Goal: Task Accomplishment & Management: Manage account settings

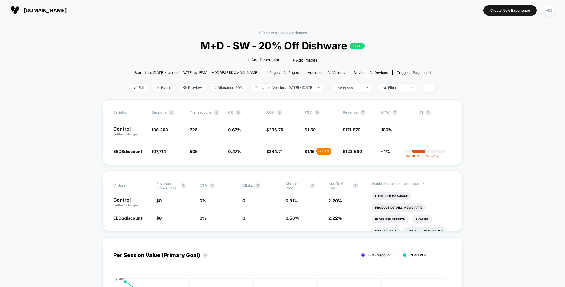
drag, startPoint x: 129, startPoint y: 85, endPoint x: 106, endPoint y: 59, distance: 34.8
click at [133, 88] on span "Edit" at bounding box center [139, 88] width 19 height 8
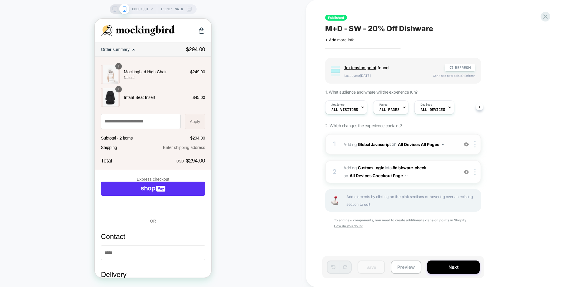
click at [373, 141] on span "Adding Global Javascript on All Devices All Pages" at bounding box center [400, 144] width 112 height 9
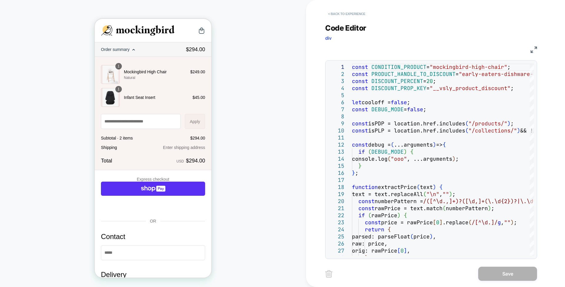
click at [347, 14] on button "< Back to experience" at bounding box center [346, 13] width 43 height 9
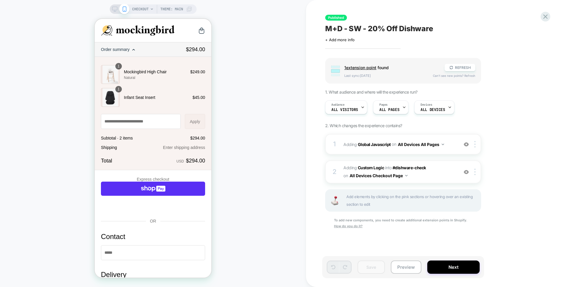
click at [360, 25] on span "M+D - SW - 20% Off Dishware" at bounding box center [379, 28] width 108 height 9
click at [360, 25] on textarea "**********" at bounding box center [396, 28] width 142 height 9
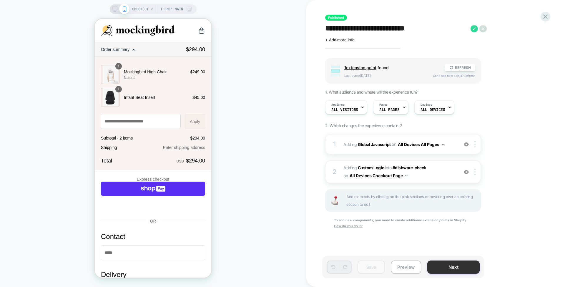
click at [442, 265] on button "Next" at bounding box center [453, 267] width 52 height 13
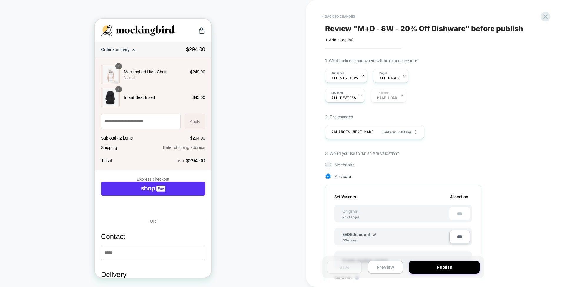
scroll to position [0, 1]
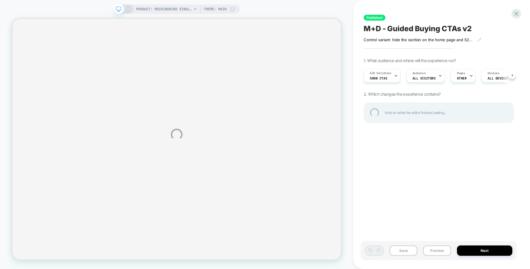
click at [394, 72] on div "PRODUCT: Mockingbird Single-to-Double Stroller 2.0 PRODUCT: Mockingbird Single-…" at bounding box center [265, 134] width 530 height 269
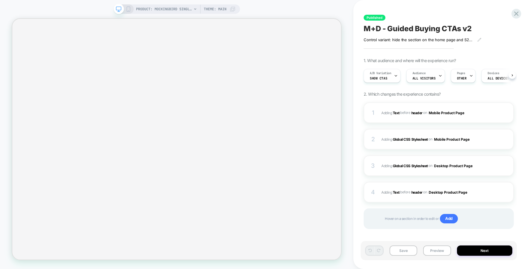
scroll to position [0, 0]
click at [394, 72] on div at bounding box center [396, 75] width 4 height 13
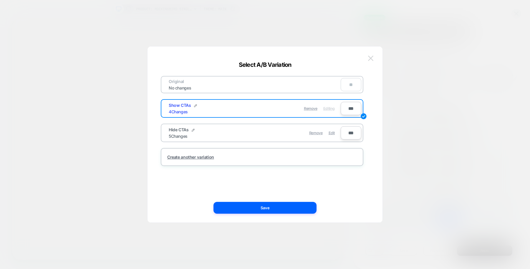
click at [371, 60] on img at bounding box center [370, 58] width 5 height 5
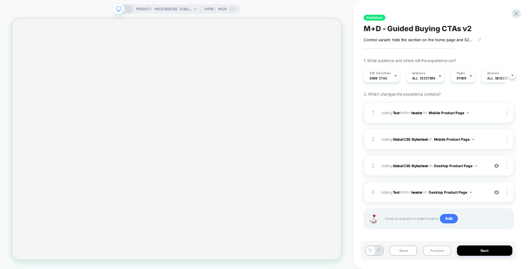
click at [431, 255] on button "Preview" at bounding box center [437, 251] width 28 height 10
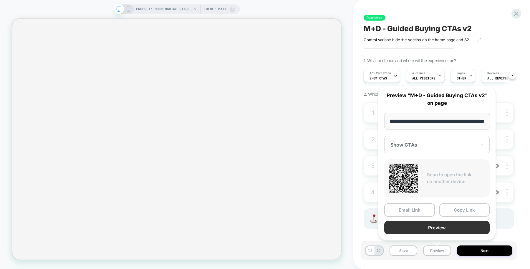
scroll to position [0, 0]
click at [433, 228] on button "Preview" at bounding box center [436, 227] width 105 height 13
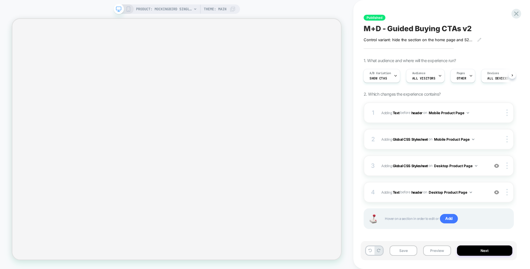
select select "******"
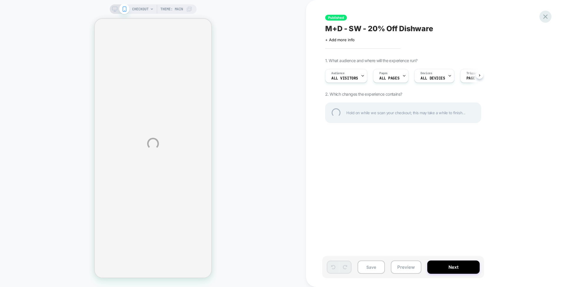
click at [546, 19] on div at bounding box center [546, 17] width 12 height 12
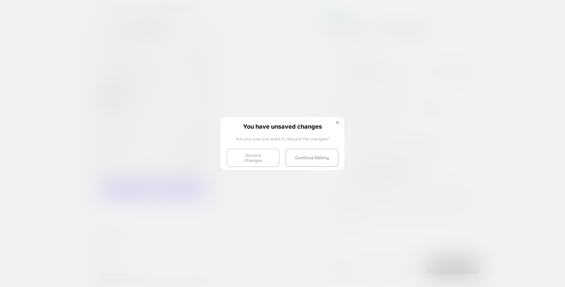
click at [254, 154] on button "Discard Changes" at bounding box center [253, 158] width 53 height 18
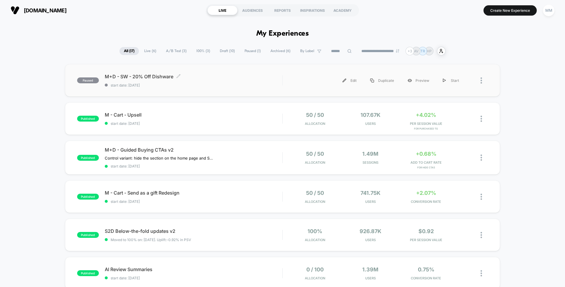
click at [243, 77] on span "M+D - SW - 20% Off Dishware Click to edit experience details" at bounding box center [194, 77] width 178 height 6
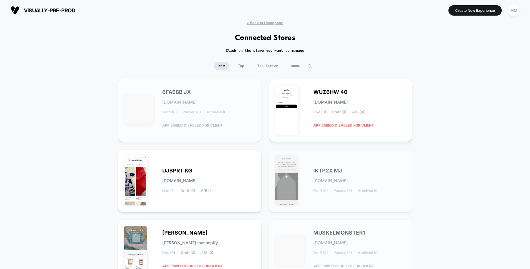
click at [302, 65] on input at bounding box center [301, 66] width 29 height 8
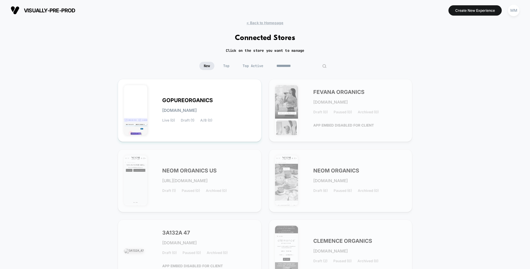
type input "**********"
